Goal: Information Seeking & Learning: Find specific fact

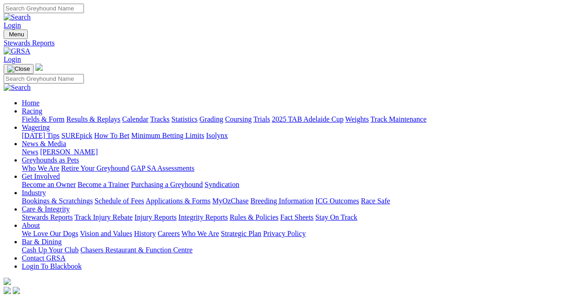
drag, startPoint x: 0, startPoint y: 0, endPoint x: 154, endPoint y: 116, distance: 193.1
